Goal: Information Seeking & Learning: Learn about a topic

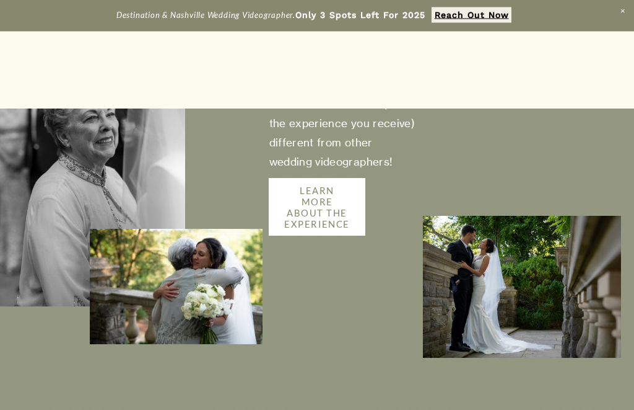
scroll to position [1812, 0]
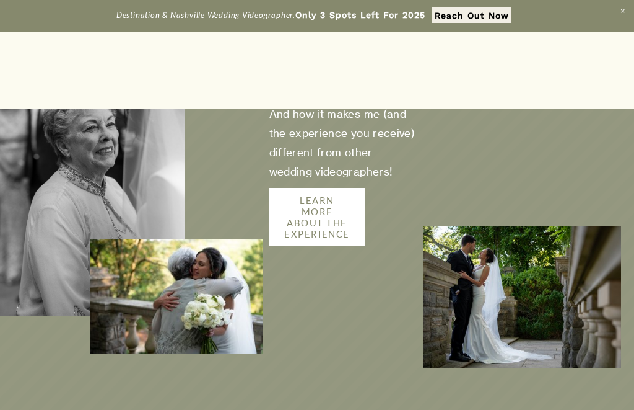
click at [0, 0] on div at bounding box center [0, 0] width 0 height 0
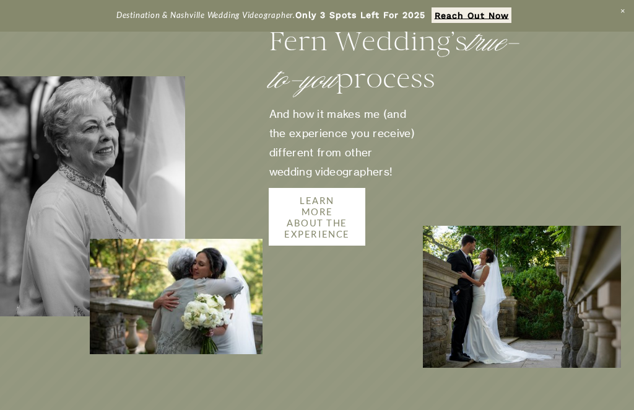
scroll to position [0, 0]
click at [390, 281] on link "EXPERIENCE" at bounding box center [317, 272] width 144 height 25
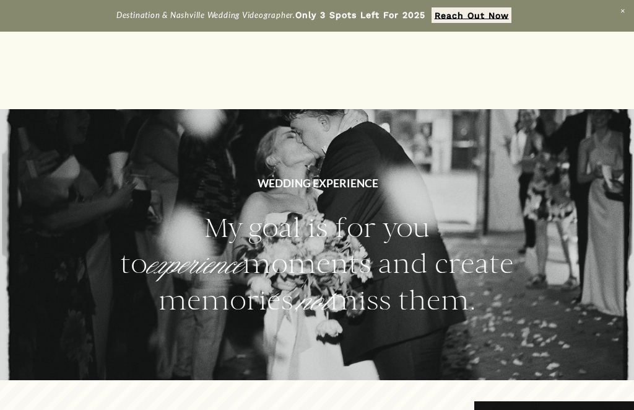
click at [0, 0] on div at bounding box center [0, 0] width 0 height 0
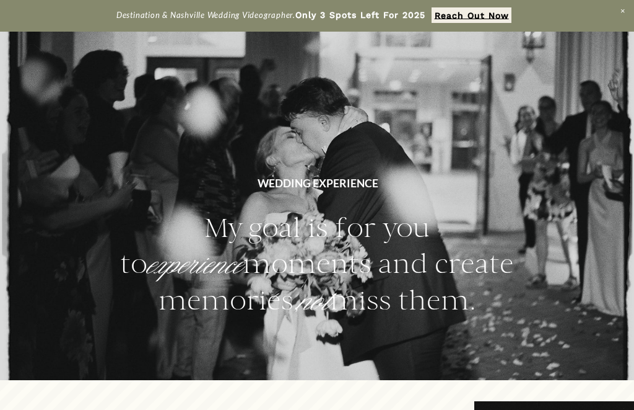
click at [354, 147] on link "HOME" at bounding box center [317, 147] width 74 height 25
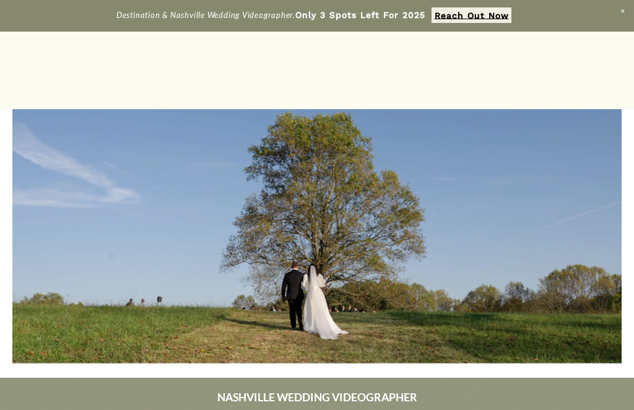
scroll to position [2112, 0]
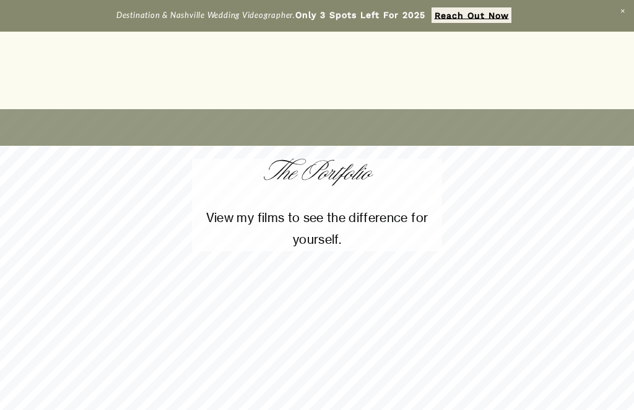
click at [0, 0] on div at bounding box center [0, 0] width 0 height 0
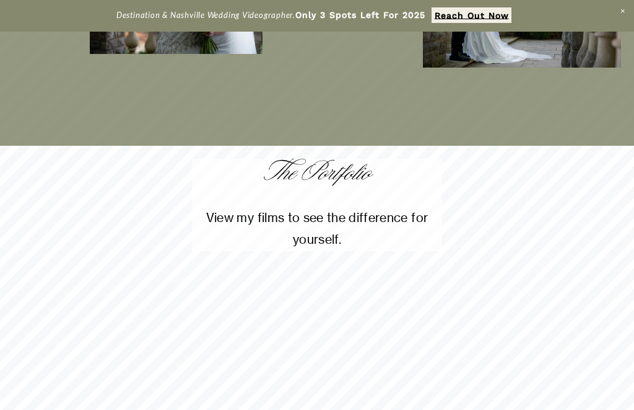
scroll to position [95, 0]
click at [341, 251] on link "FILMS" at bounding box center [318, 252] width 68 height 25
click at [340, 180] on link "EXPERIENCE" at bounding box center [317, 189] width 144 height 25
click at [327, 124] on link "ABOUT" at bounding box center [318, 127] width 84 height 25
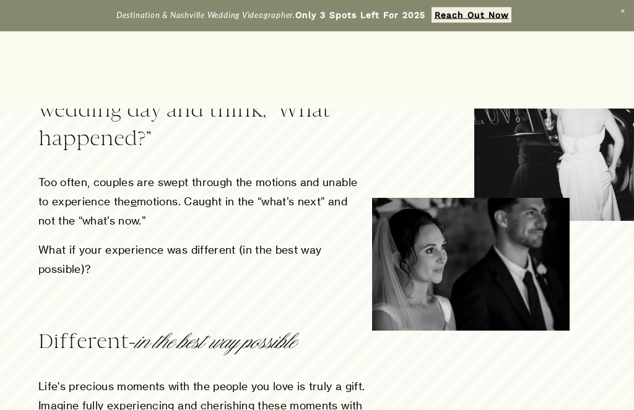
scroll to position [367, 0]
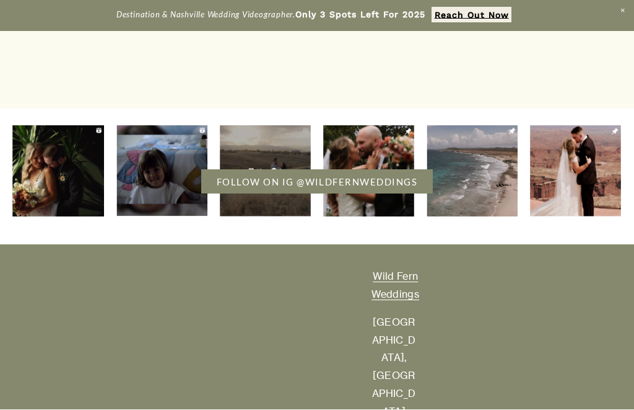
scroll to position [3362, 0]
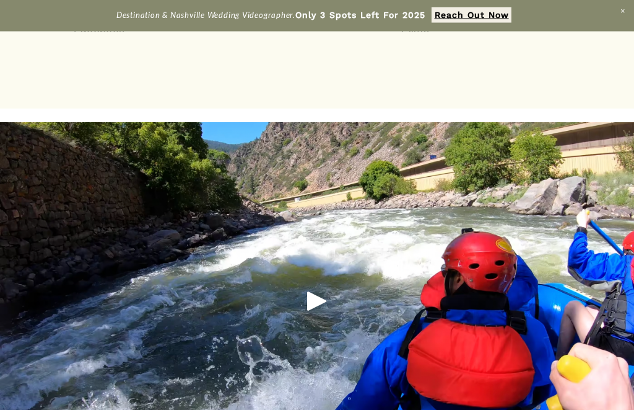
click at [325, 286] on div "Play" at bounding box center [317, 301] width 30 height 30
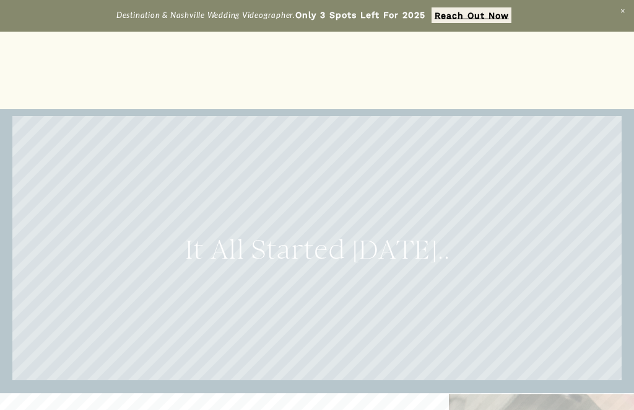
scroll to position [0, 0]
click at [0, 0] on div at bounding box center [0, 0] width 0 height 0
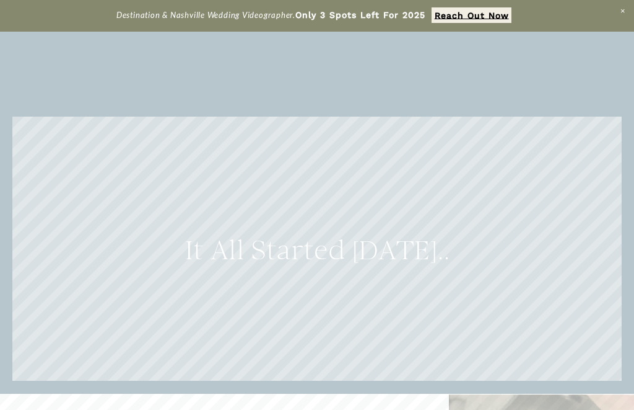
scroll to position [95, 0]
click at [323, 316] on link "Blog" at bounding box center [317, 315] width 64 height 25
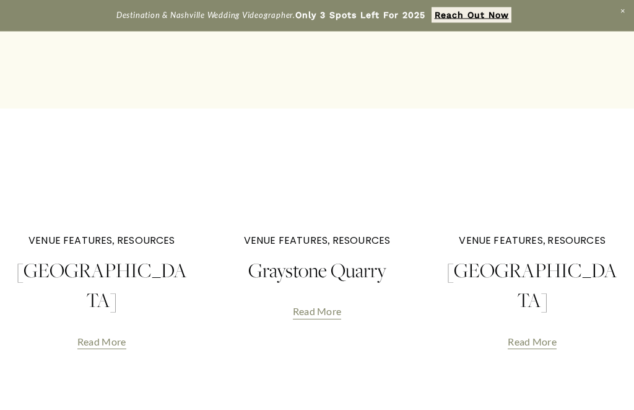
scroll to position [1683, 0]
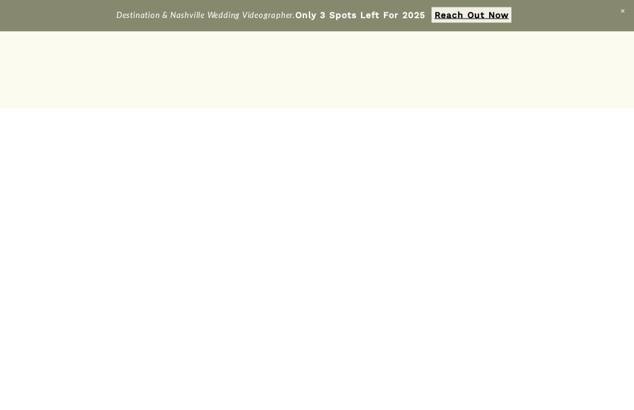
scroll to position [1278, 0]
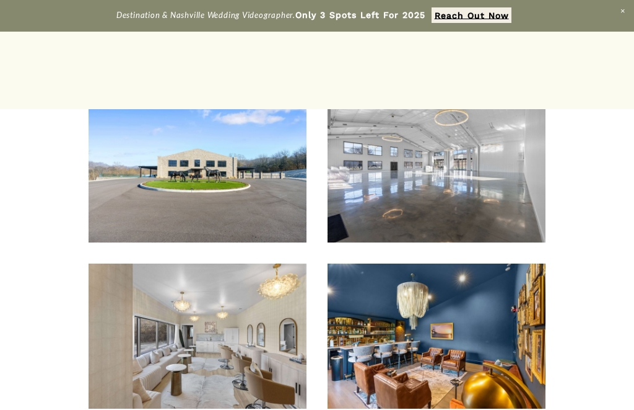
click at [281, 242] on div at bounding box center [198, 169] width 218 height 145
click at [384, 242] on div at bounding box center [437, 169] width 218 height 145
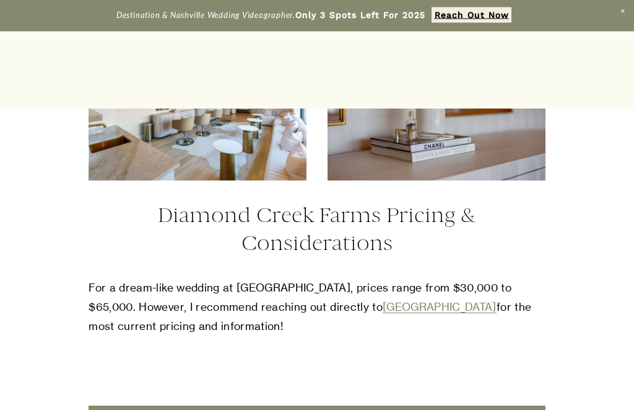
scroll to position [3178, 0]
click at [423, 313] on link "[GEOGRAPHIC_DATA]" at bounding box center [440, 306] width 114 height 13
